Goal: Task Accomplishment & Management: Manage account settings

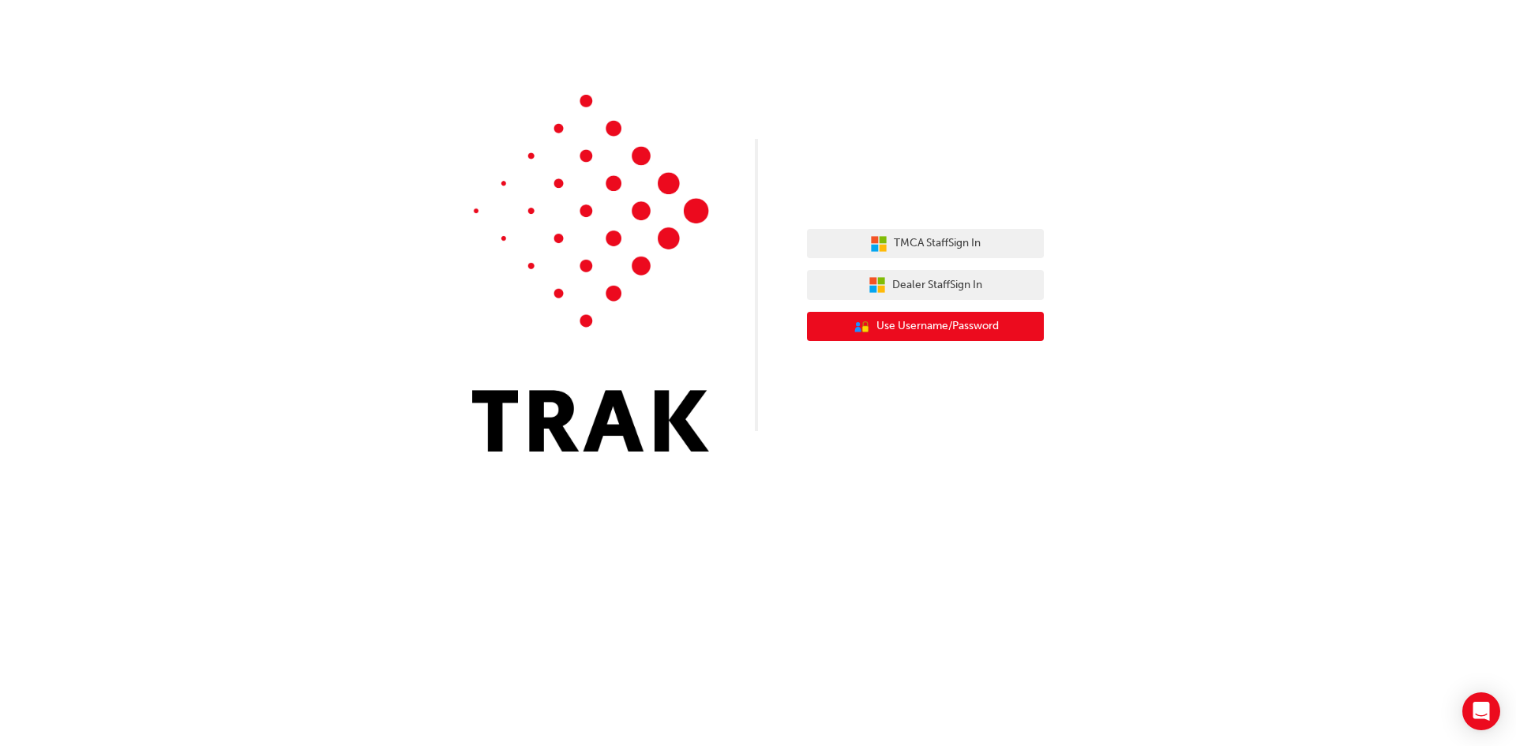
click at [992, 329] on span "Use Username/Password" at bounding box center [938, 327] width 122 height 18
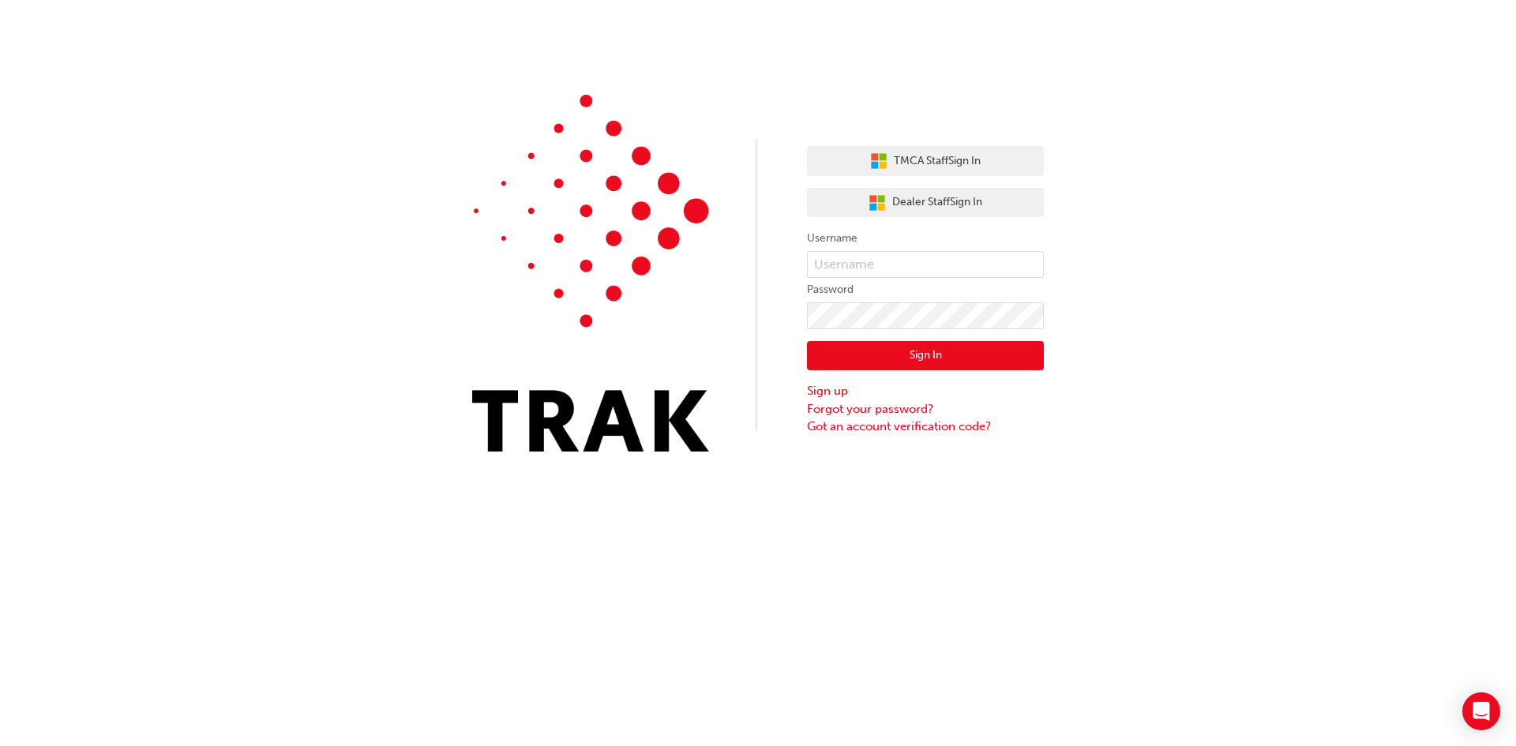
click at [860, 250] on form "Username Password Sign In Sign up Forgot your password? Got an account verifica…" at bounding box center [925, 332] width 237 height 206
click at [860, 269] on input "text" at bounding box center [925, 264] width 237 height 27
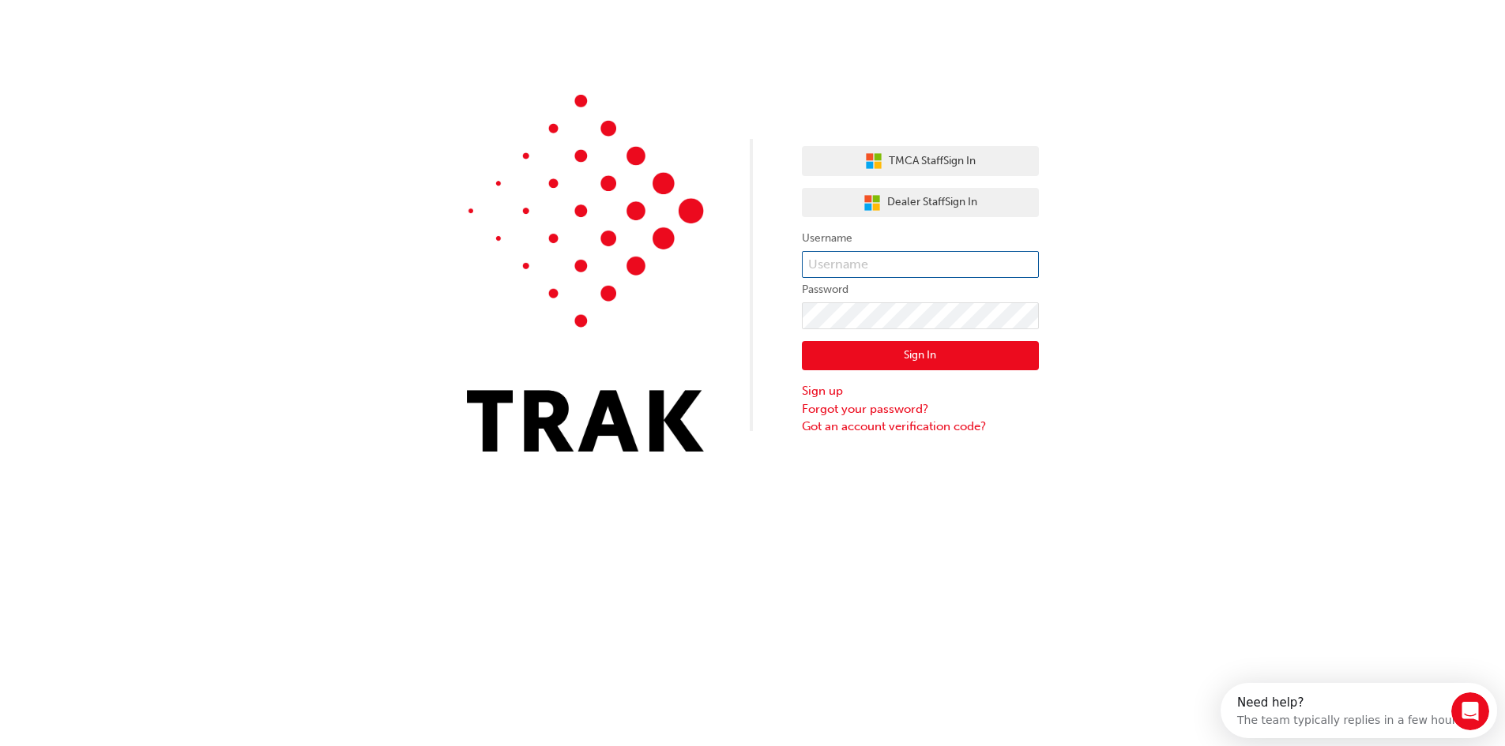
type input "[EMAIL_ADDRESS][DOMAIN_NAME]"
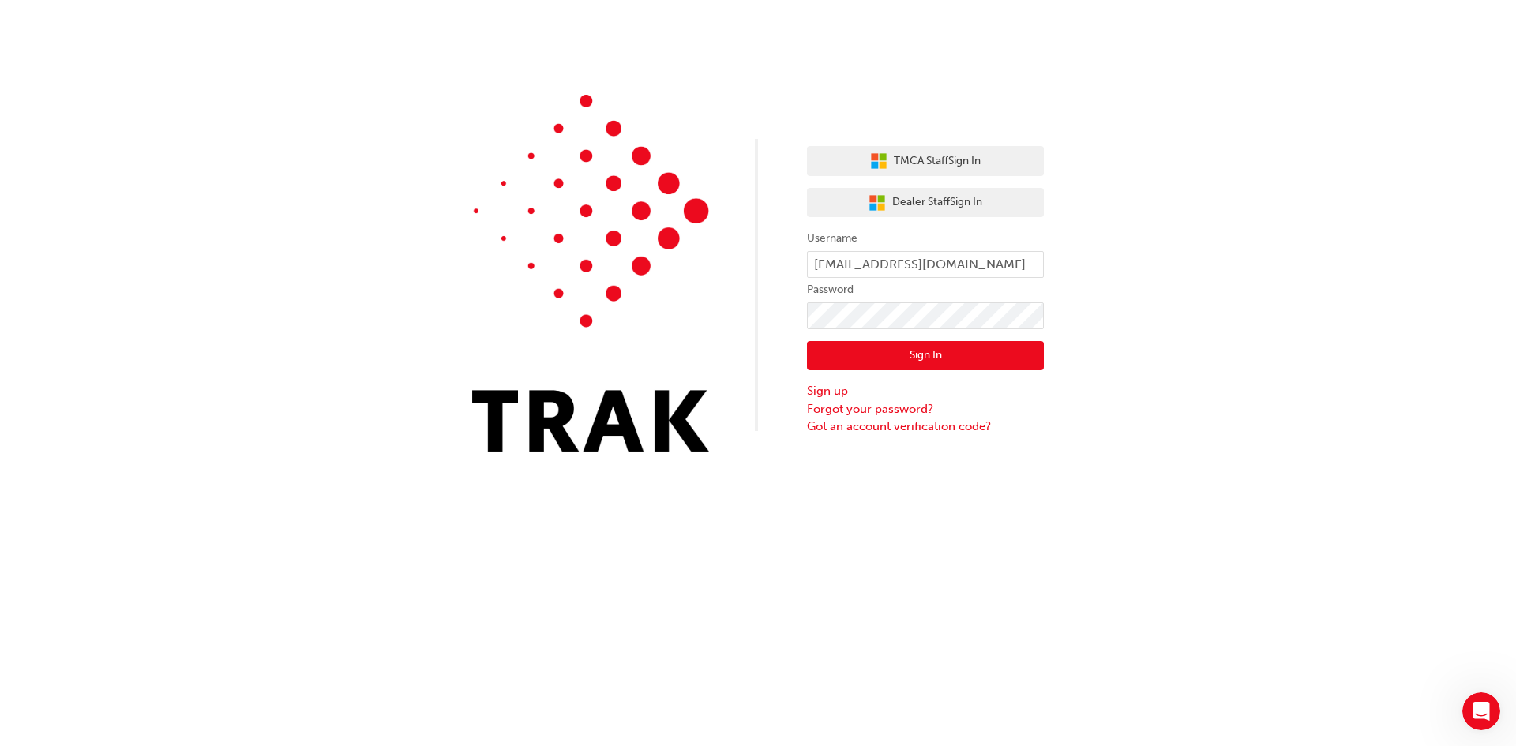
click at [937, 368] on button "Sign In" at bounding box center [925, 356] width 237 height 30
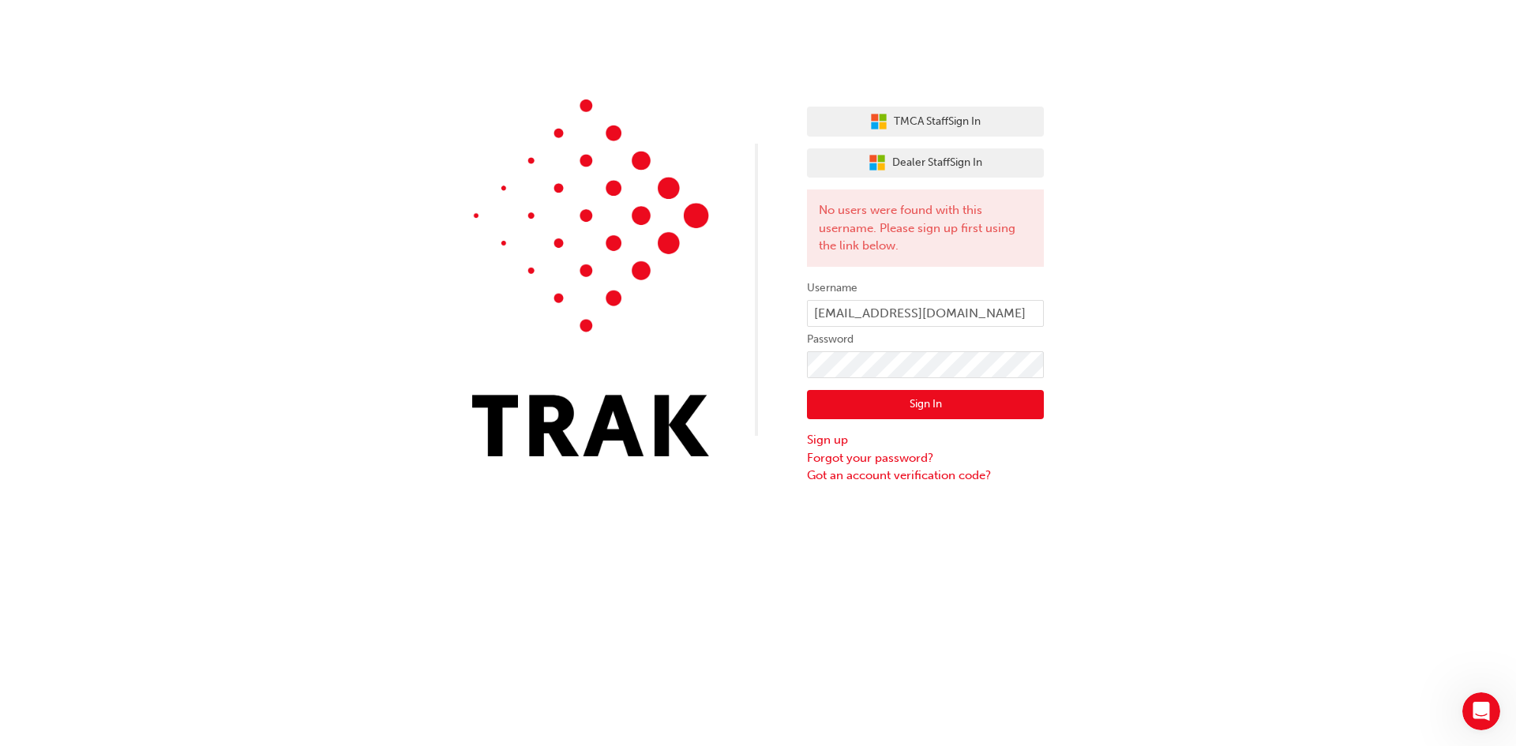
click at [1240, 479] on div "TMCA Staff Sign In Dealer Staff Sign In No users were found with this username.…" at bounding box center [758, 242] width 1516 height 485
click button "Sign In" at bounding box center [925, 405] width 237 height 30
click at [887, 116] on button "TMCA Staff Sign In" at bounding box center [925, 122] width 237 height 30
